Goal: Information Seeking & Learning: Learn about a topic

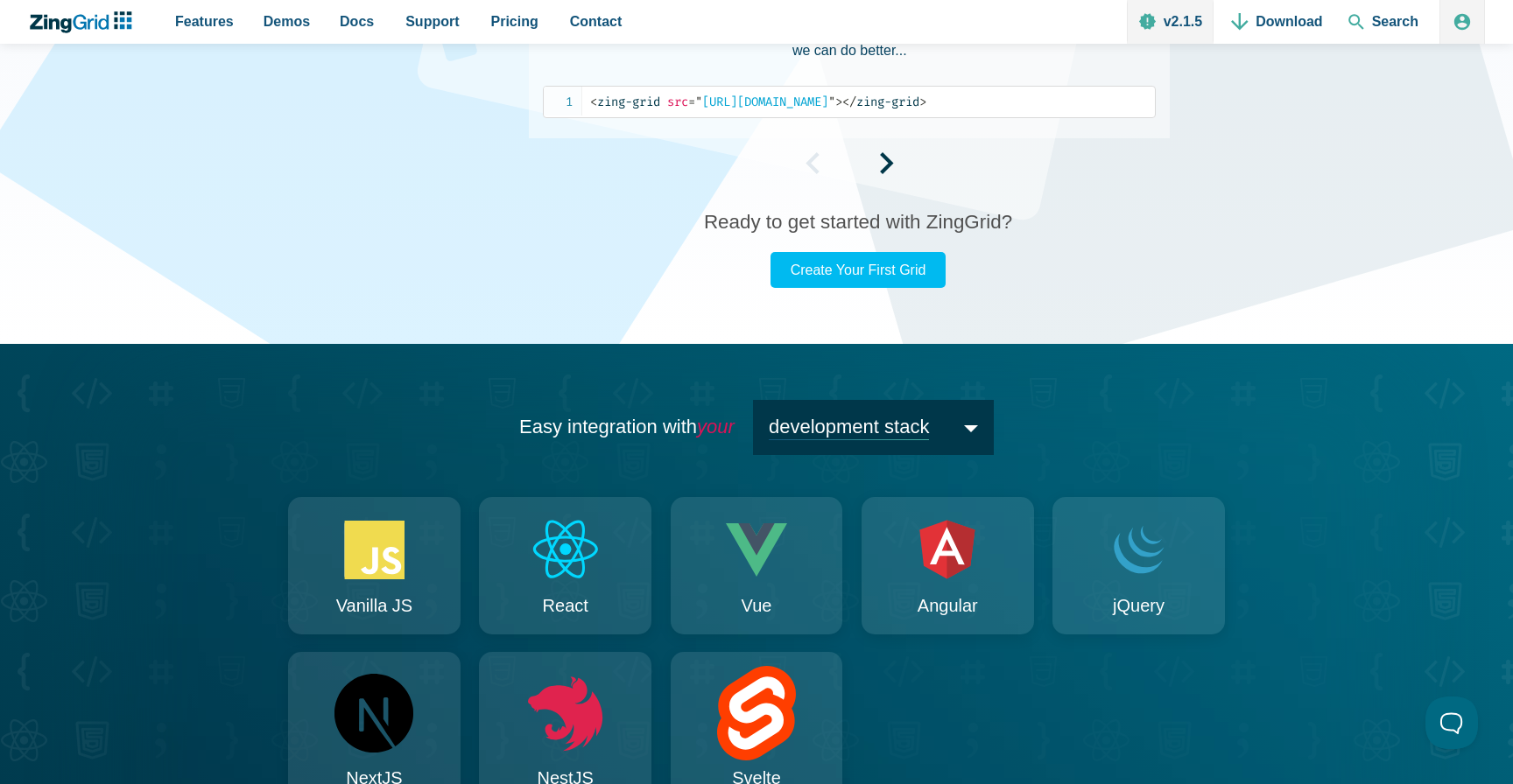
scroll to position [1389, 0]
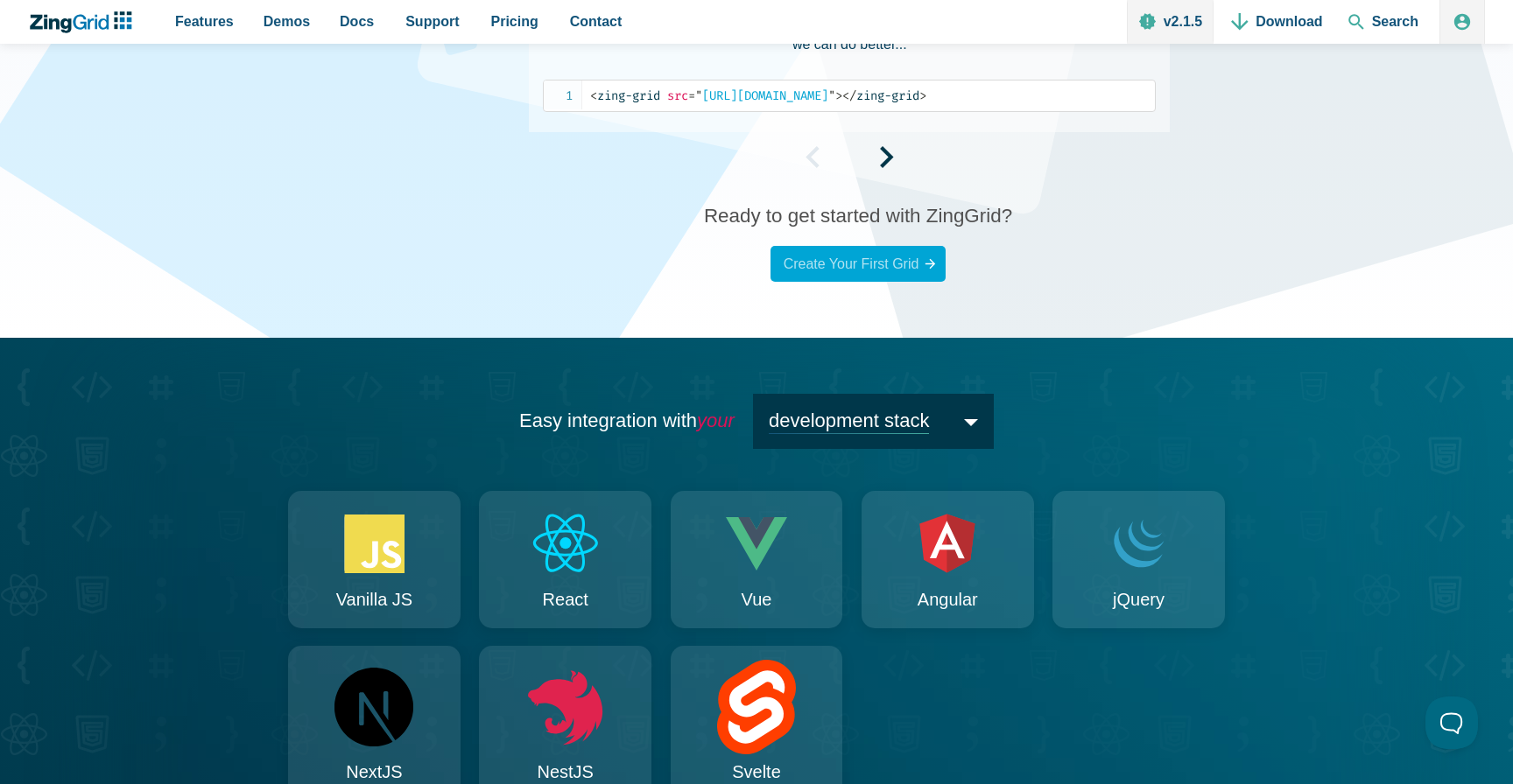
click at [872, 255] on link "Create Your First Grid" at bounding box center [858, 263] width 175 height 36
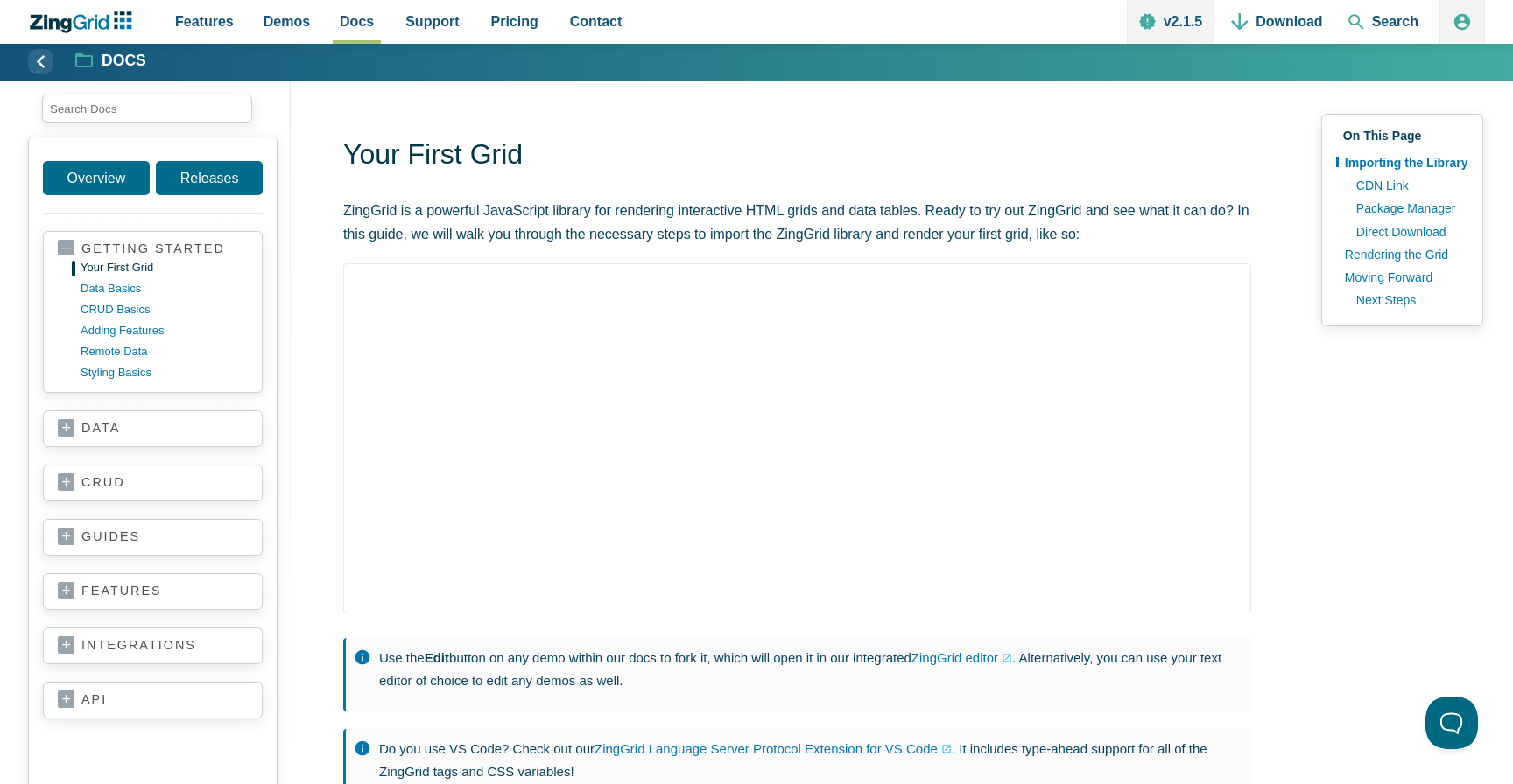
scroll to position [7, 0]
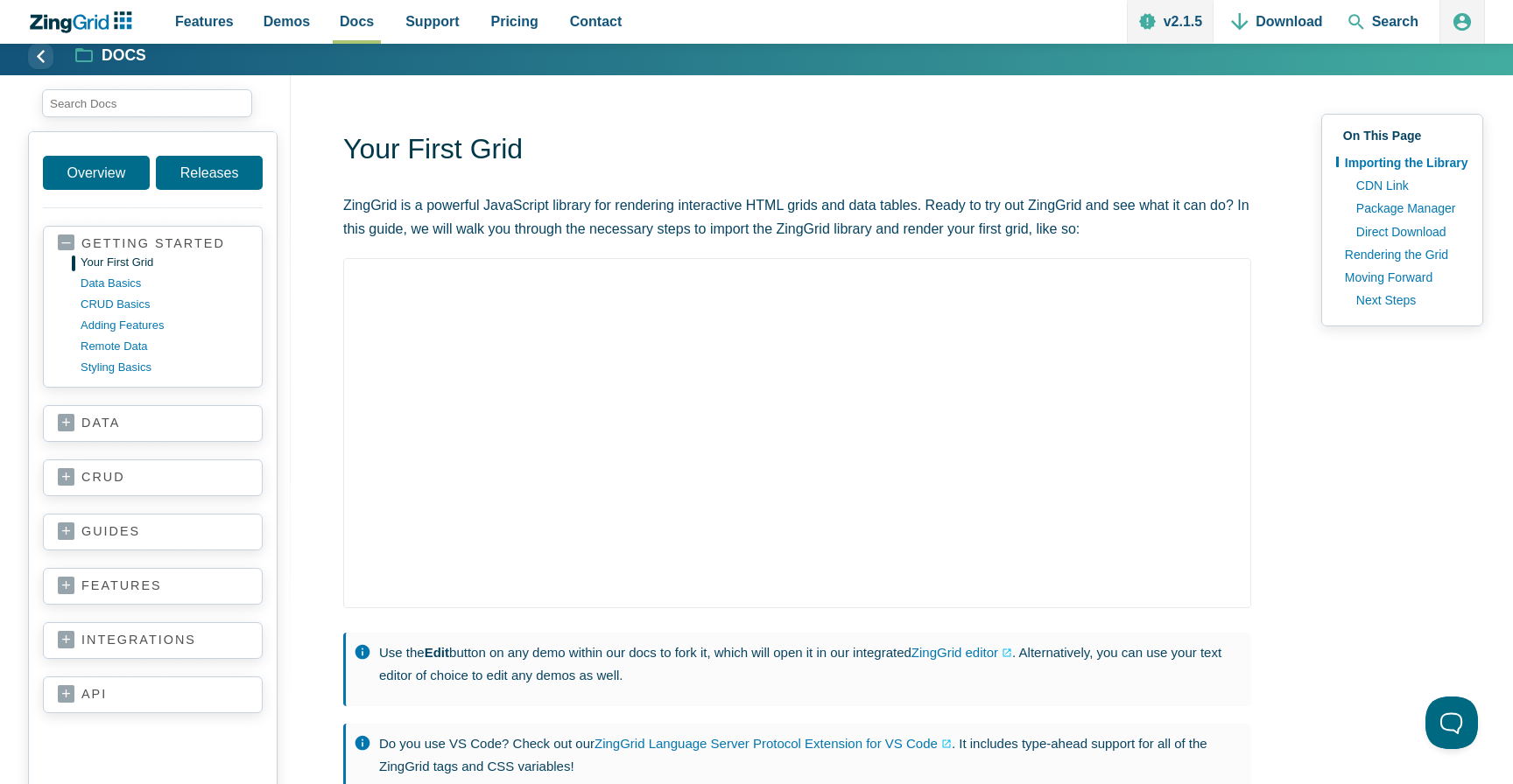
click at [1457, 17] on icon "App Header" at bounding box center [1462, 21] width 17 height 17
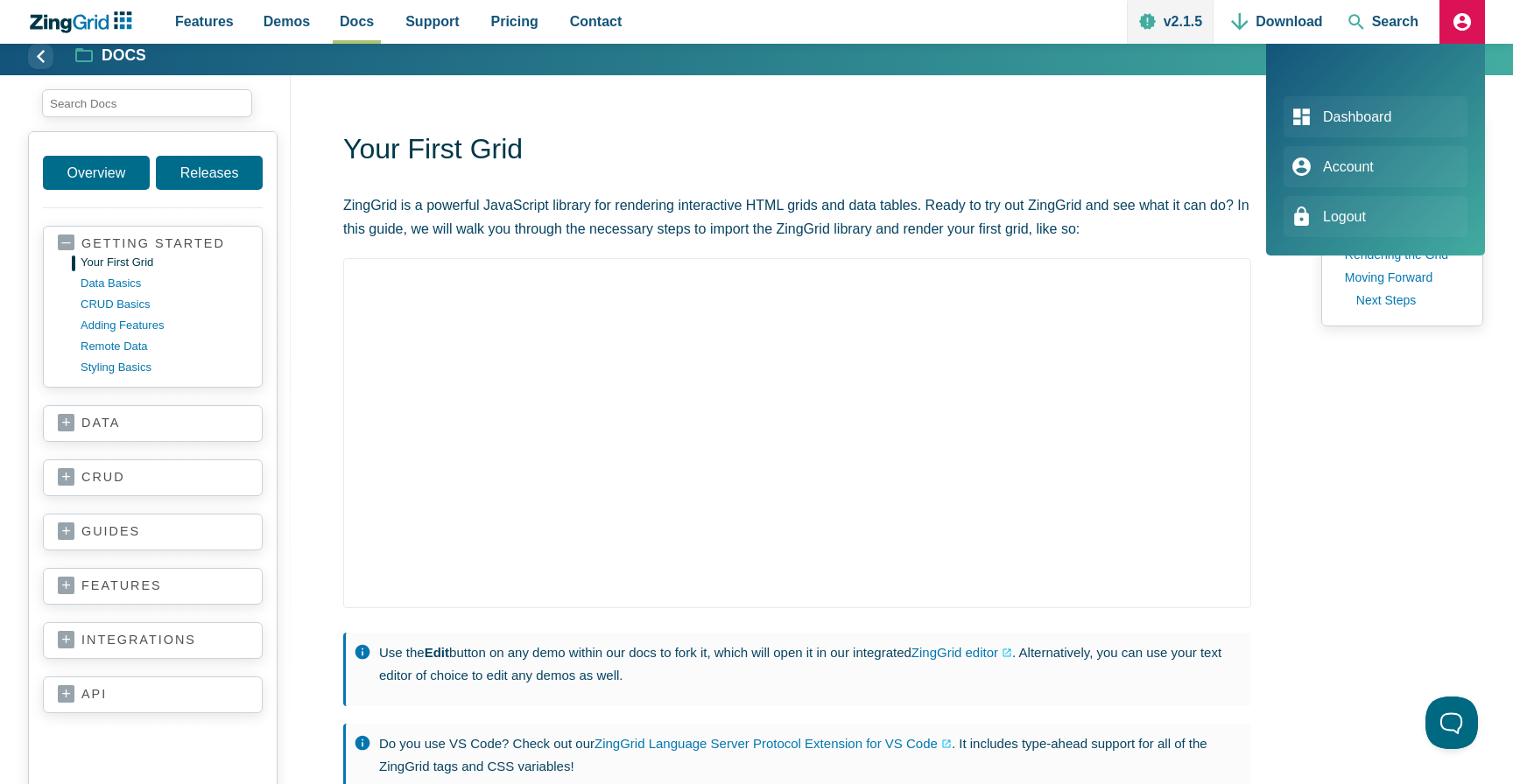
click at [1457, 17] on icon "App Header" at bounding box center [1462, 21] width 17 height 17
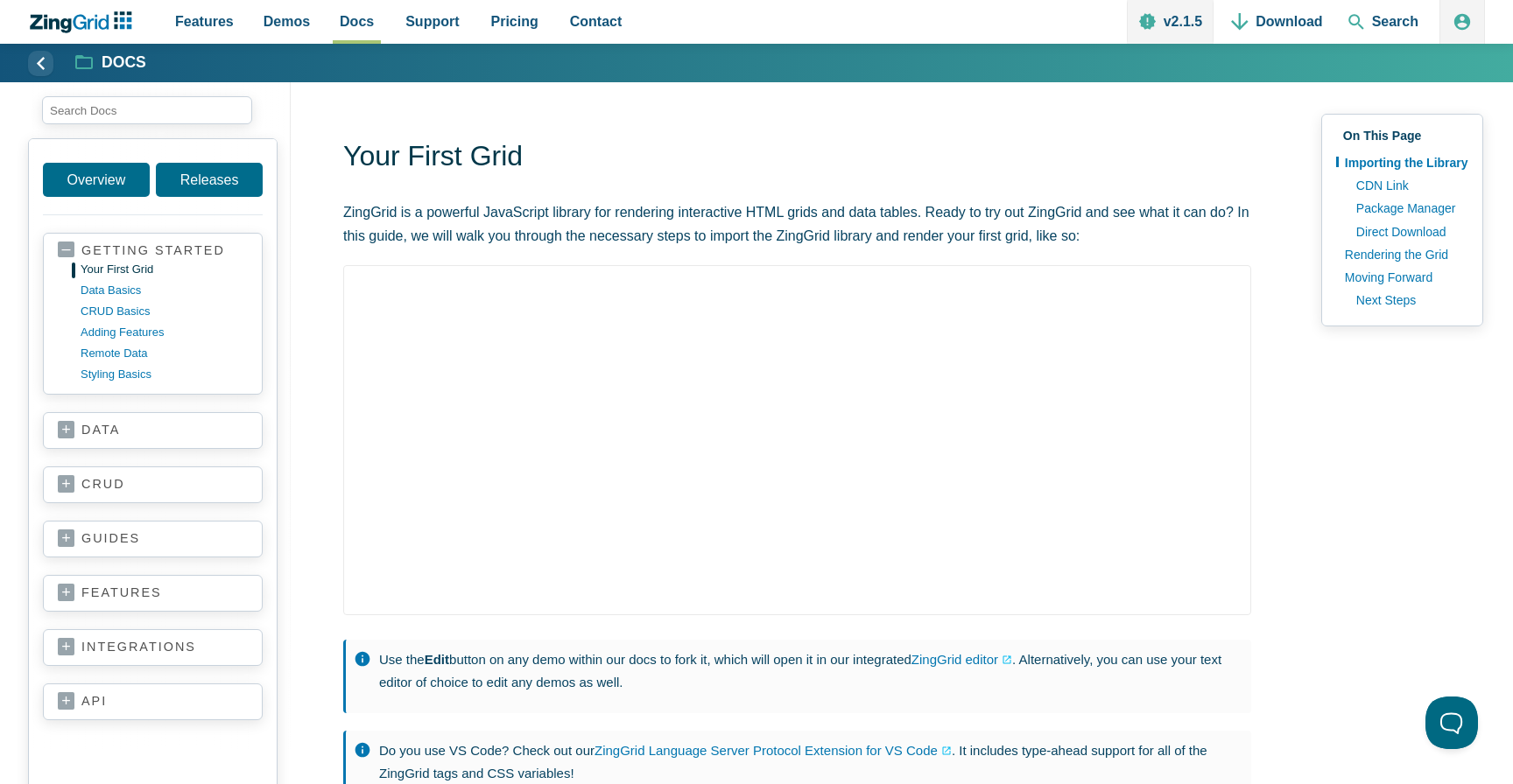
scroll to position [0, 0]
click at [120, 288] on link "data basics" at bounding box center [167, 290] width 168 height 21
click at [109, 176] on link "Overview" at bounding box center [96, 179] width 107 height 34
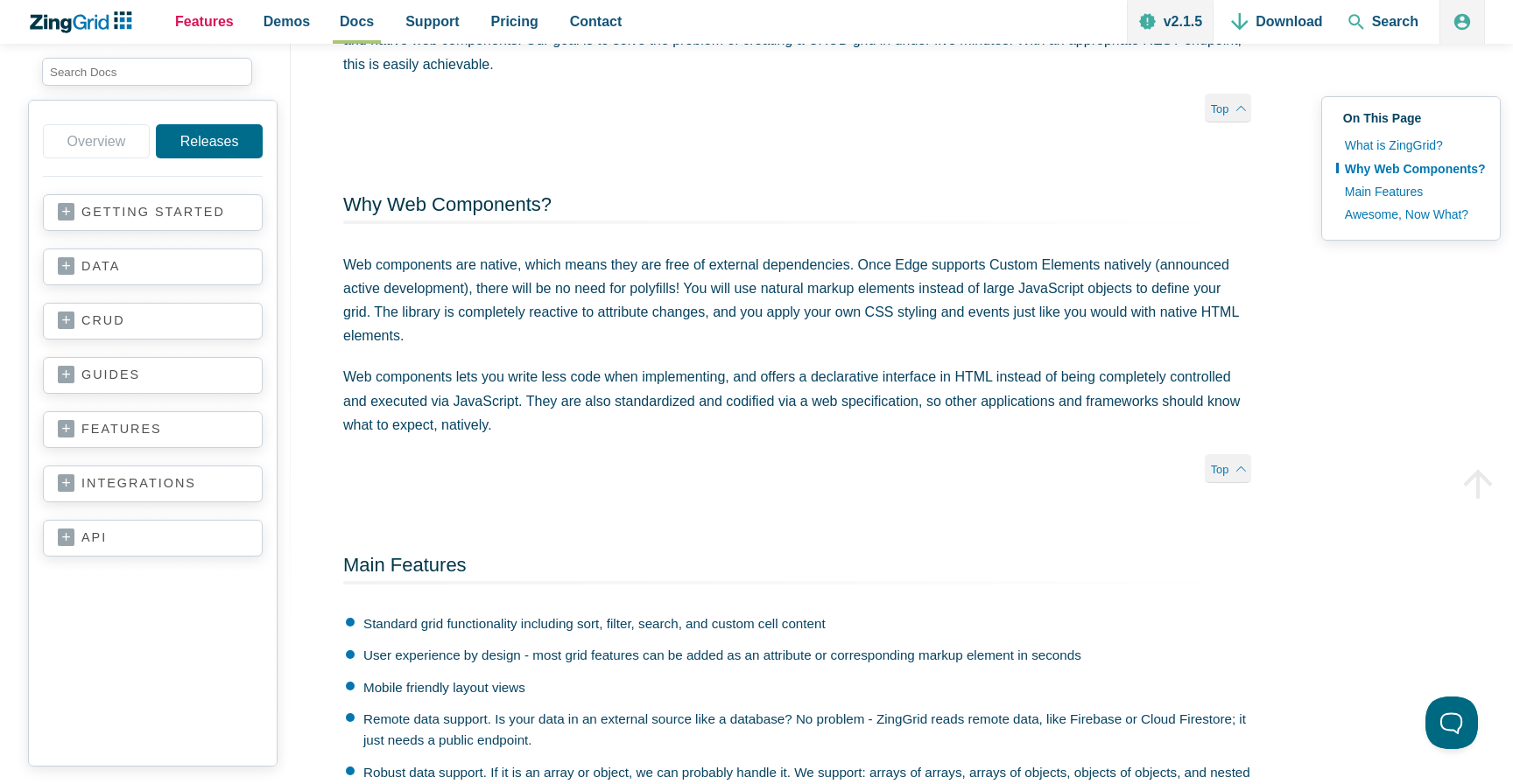
scroll to position [271, 0]
